Goal: Task Accomplishment & Management: Use online tool/utility

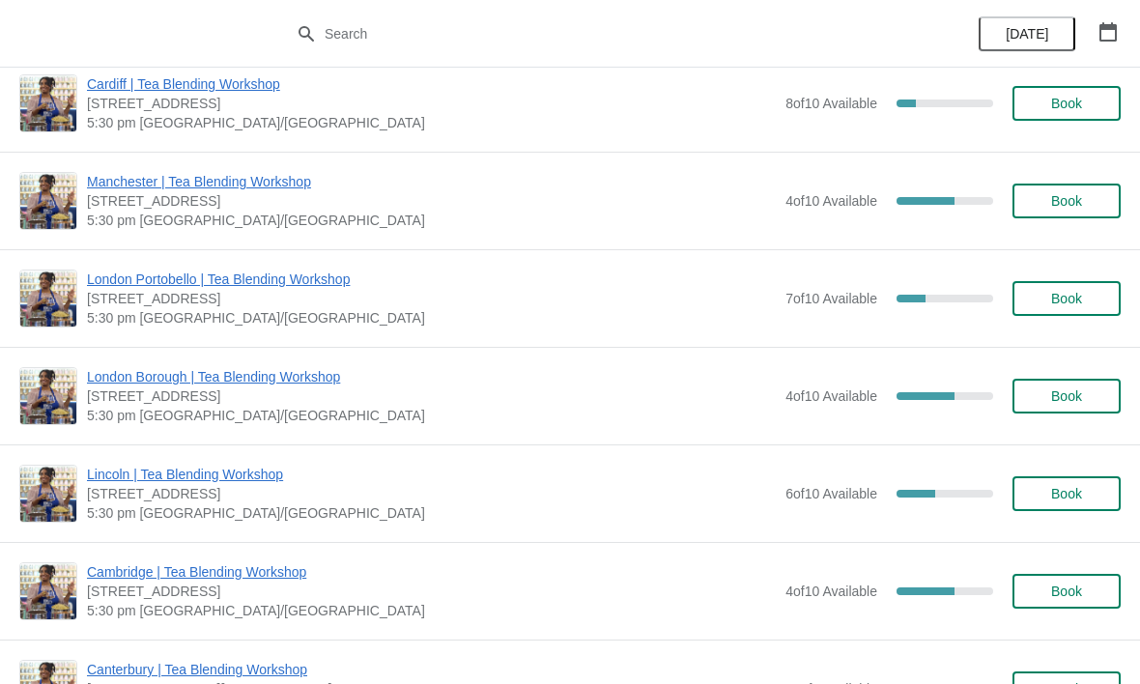
scroll to position [418, 0]
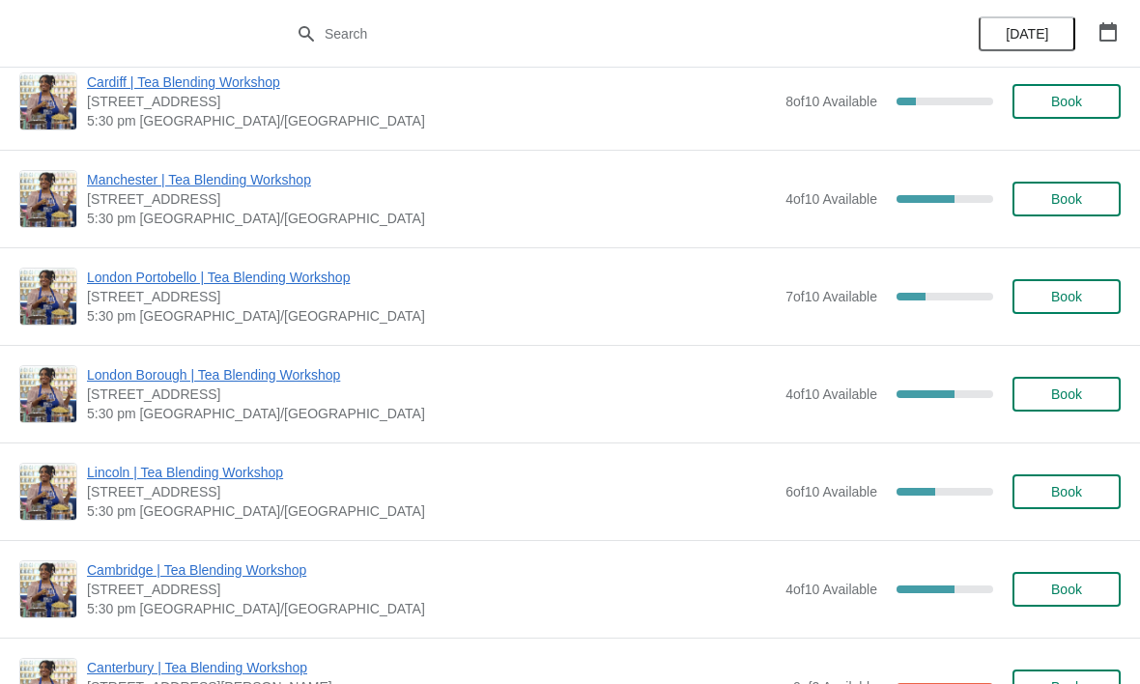
click at [293, 175] on span "Manchester | Tea Blending Workshop" at bounding box center [431, 179] width 689 height 19
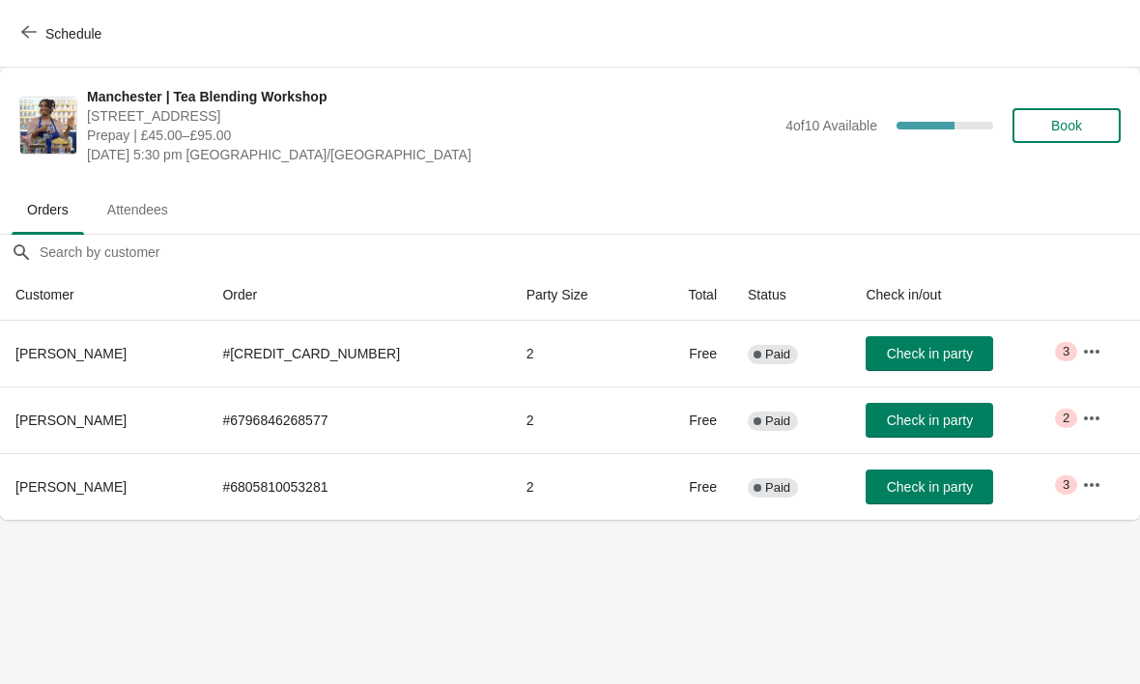
click at [1098, 424] on button "button" at bounding box center [1091, 418] width 35 height 35
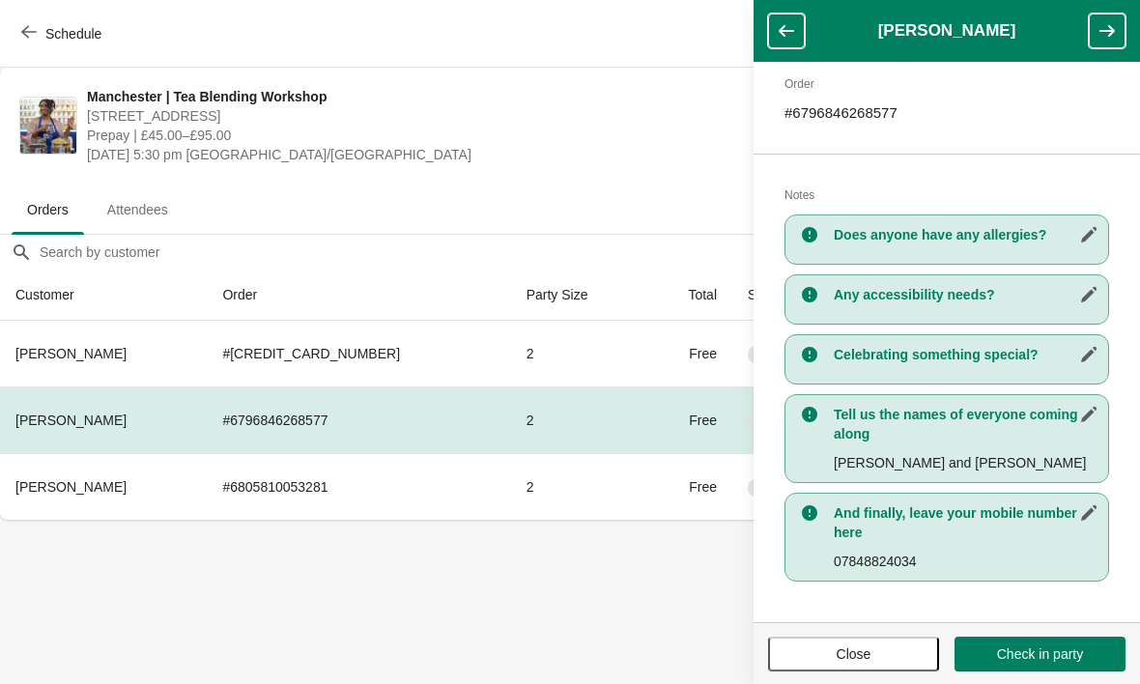
scroll to position [303, 0]
click at [1049, 657] on span "Check in party" at bounding box center [1040, 653] width 86 height 15
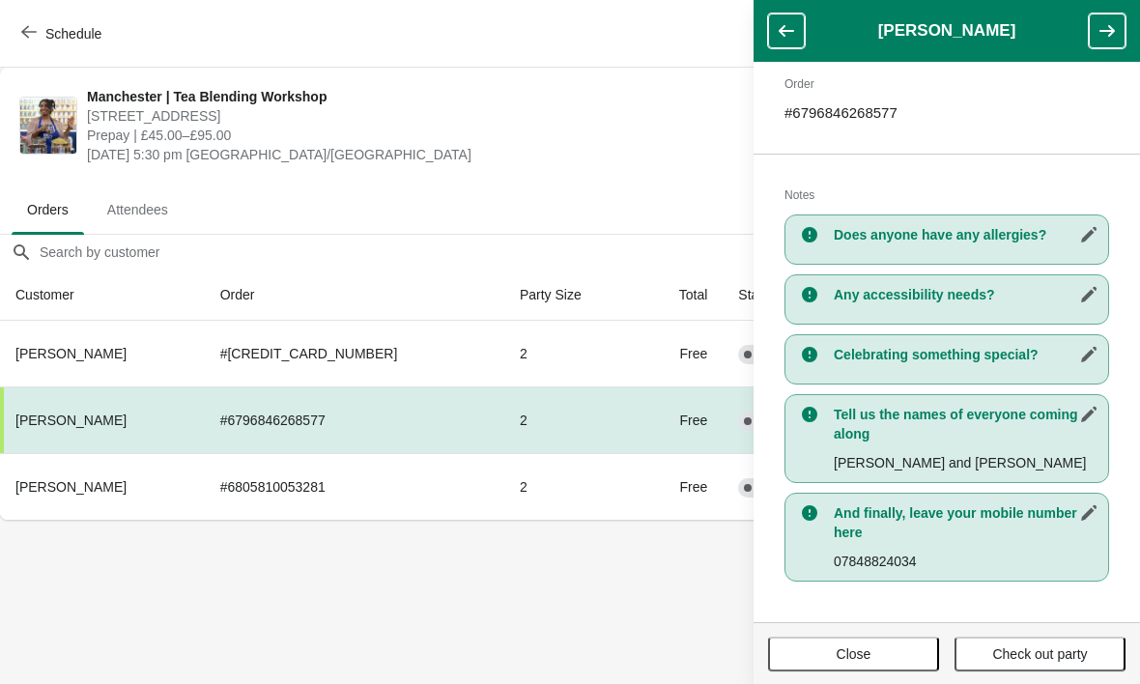
click at [670, 556] on body "Schedule [GEOGRAPHIC_DATA] | Tea Blending Workshop [STREET_ADDRESS] | £45.00–£9…" at bounding box center [570, 342] width 1140 height 684
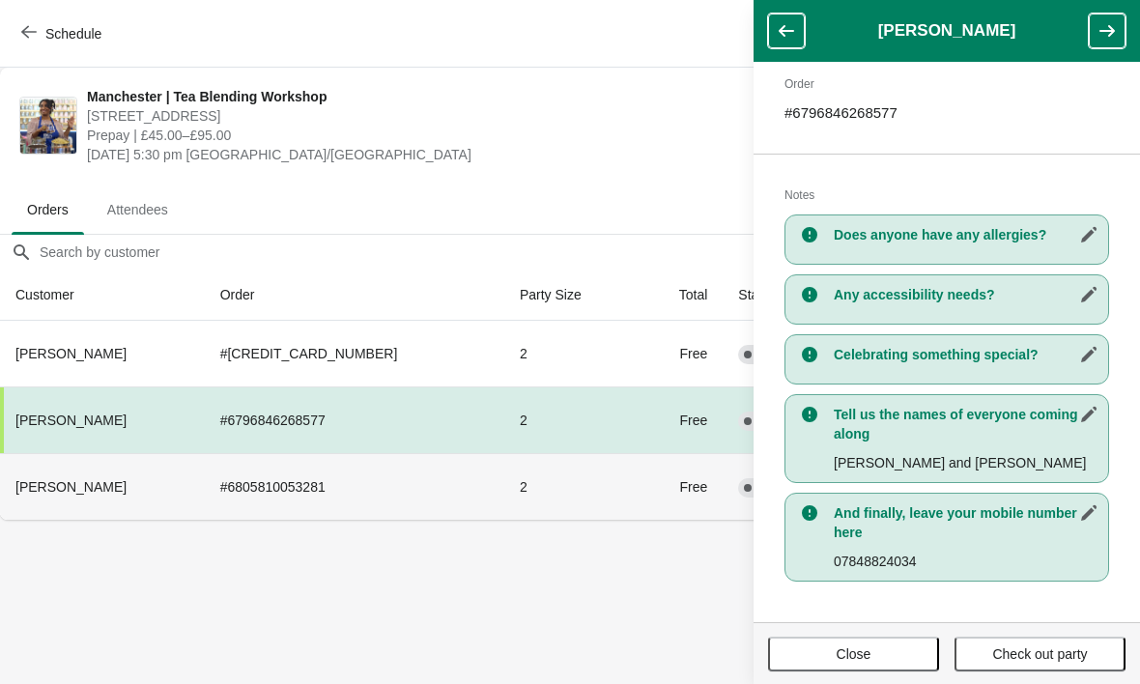
click at [657, 498] on td "Free" at bounding box center [681, 486] width 86 height 67
click at [792, 23] on icon "button" at bounding box center [786, 30] width 19 height 19
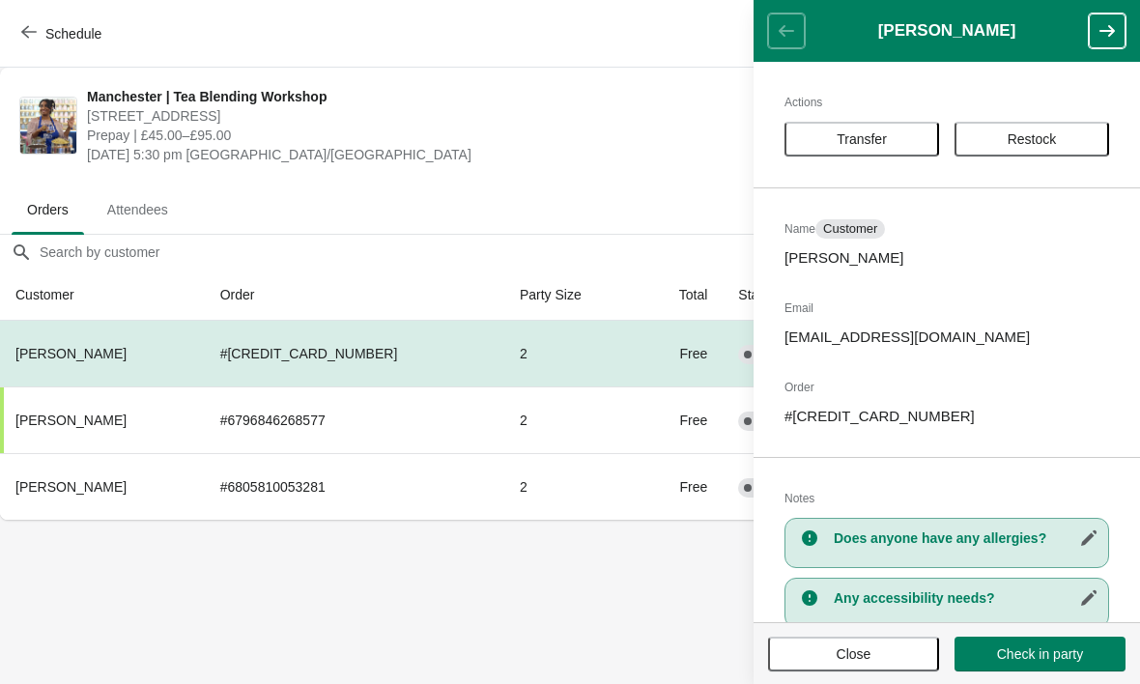
click at [642, 593] on body "Schedule [GEOGRAPHIC_DATA] | Tea Blending Workshop [STREET_ADDRESS] | £45.00–£9…" at bounding box center [570, 342] width 1140 height 684
click at [638, 498] on td "Free" at bounding box center [681, 486] width 86 height 67
click at [1093, 54] on header "[PERSON_NAME]" at bounding box center [947, 31] width 386 height 62
click at [1118, 33] on button "button" at bounding box center [1107, 31] width 37 height 35
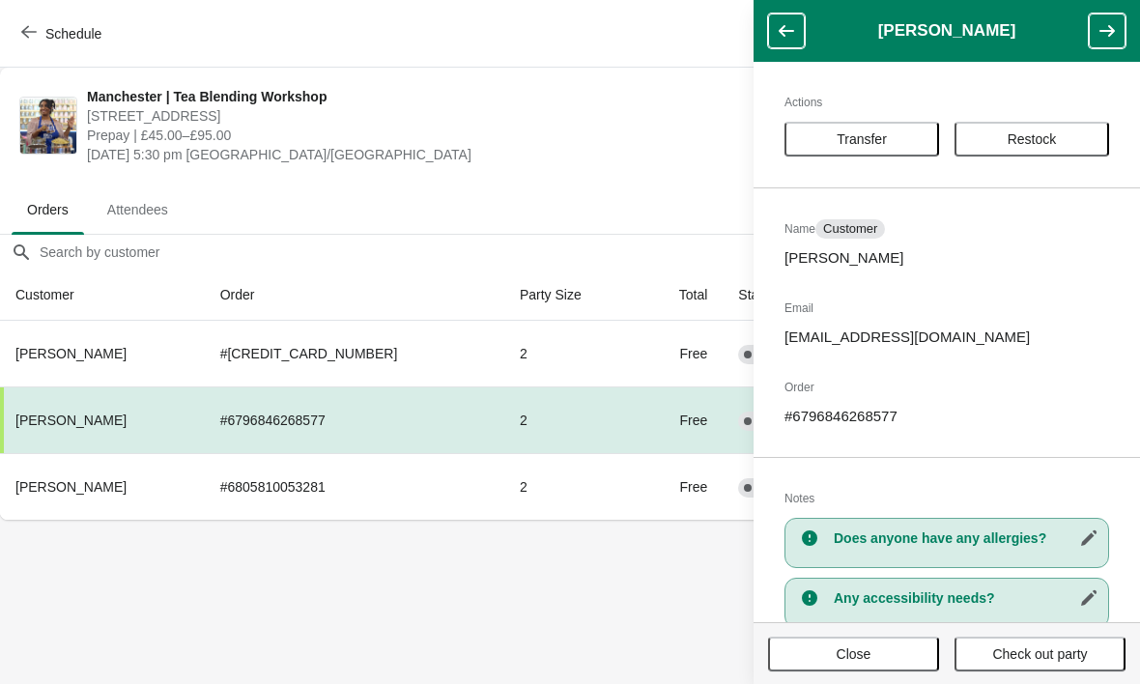
click at [1102, 28] on icon "button" at bounding box center [1106, 30] width 19 height 19
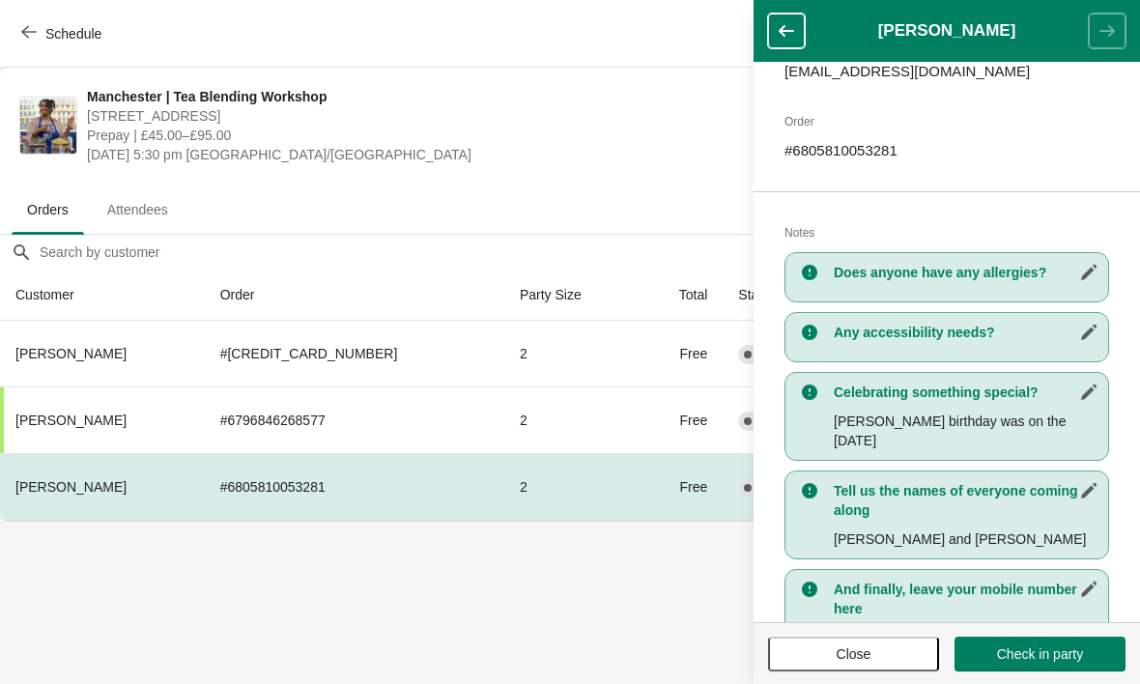
scroll to position [332, 0]
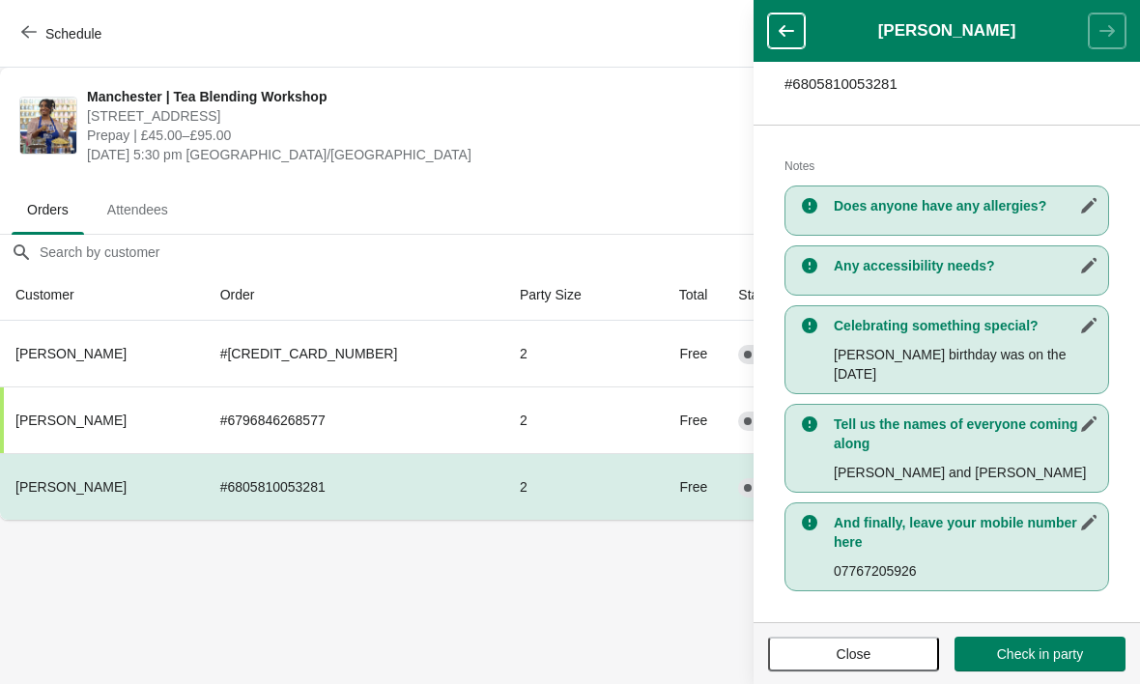
click at [1067, 656] on span "Check in party" at bounding box center [1040, 653] width 86 height 15
click at [790, 25] on icon "button" at bounding box center [786, 30] width 19 height 19
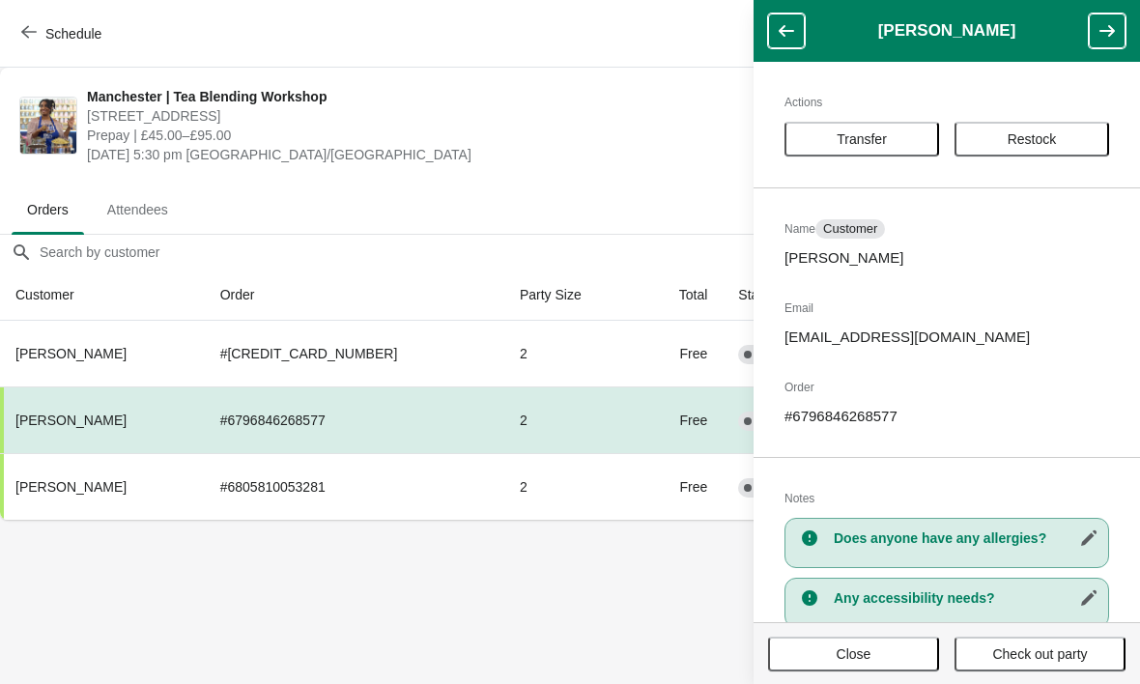
click at [795, 25] on icon "button" at bounding box center [786, 30] width 19 height 19
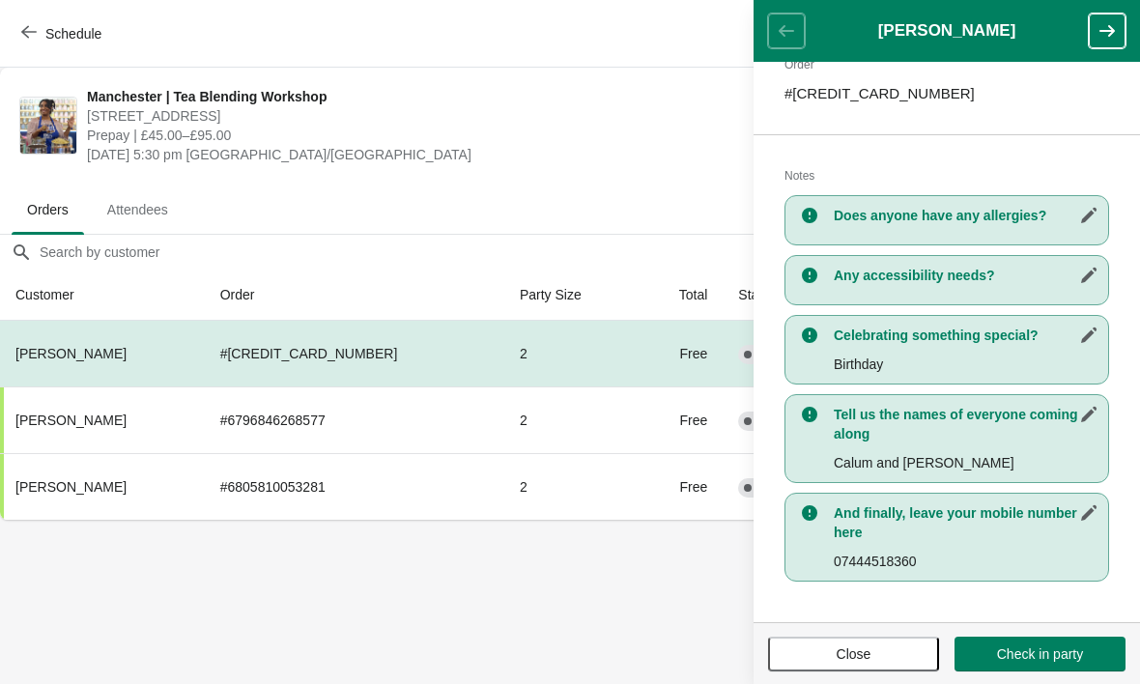
scroll to position [323, 0]
click at [1071, 655] on span "Check in party" at bounding box center [1040, 653] width 86 height 15
